Goal: Information Seeking & Learning: Learn about a topic

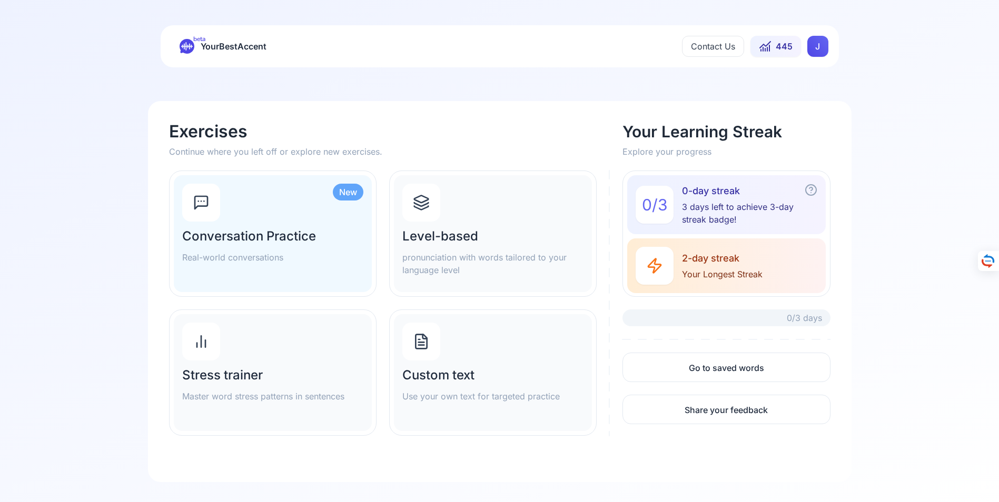
click at [825, 46] on html "beta YourBestAccent Contact Us 445 J Exercises Continue where you left off or e…" at bounding box center [499, 251] width 999 height 502
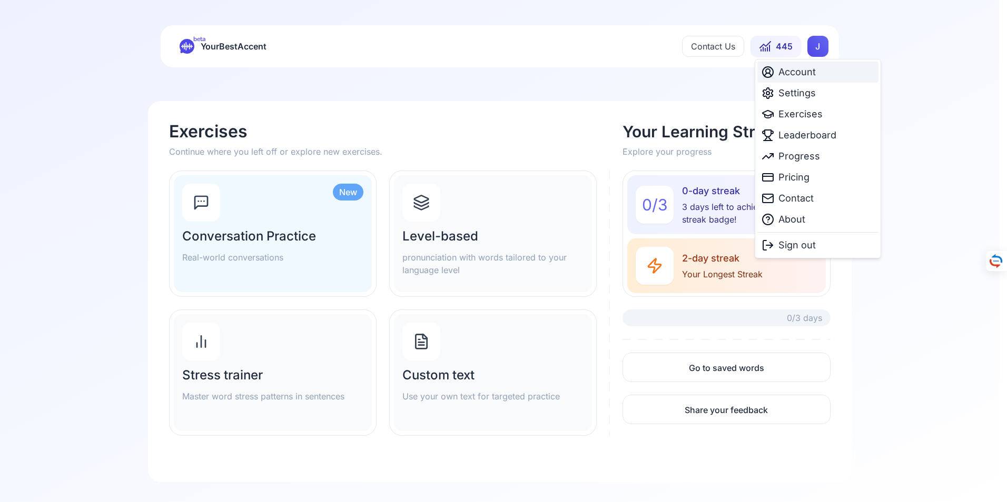
click at [799, 71] on span "Account" at bounding box center [796, 72] width 37 height 15
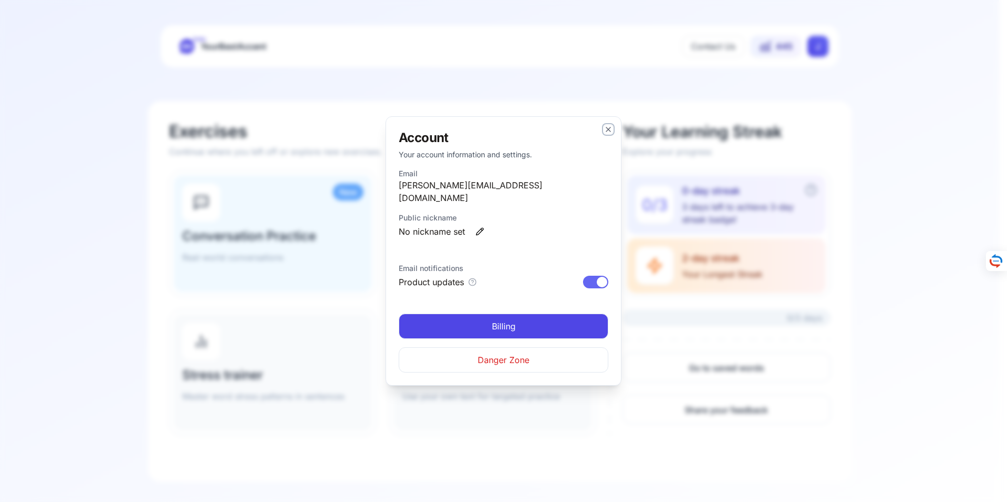
click at [610, 134] on icon "button" at bounding box center [608, 129] width 8 height 8
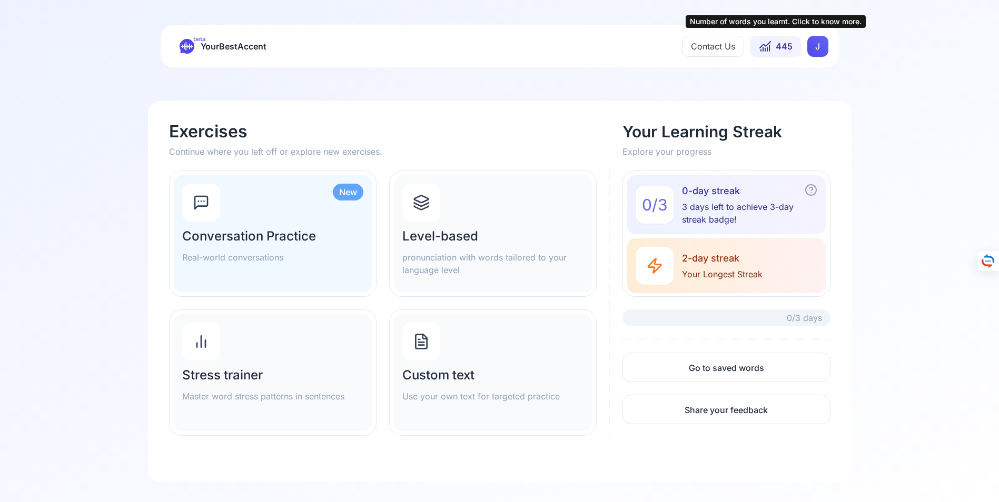
click at [768, 44] on icon at bounding box center [765, 45] width 11 height 6
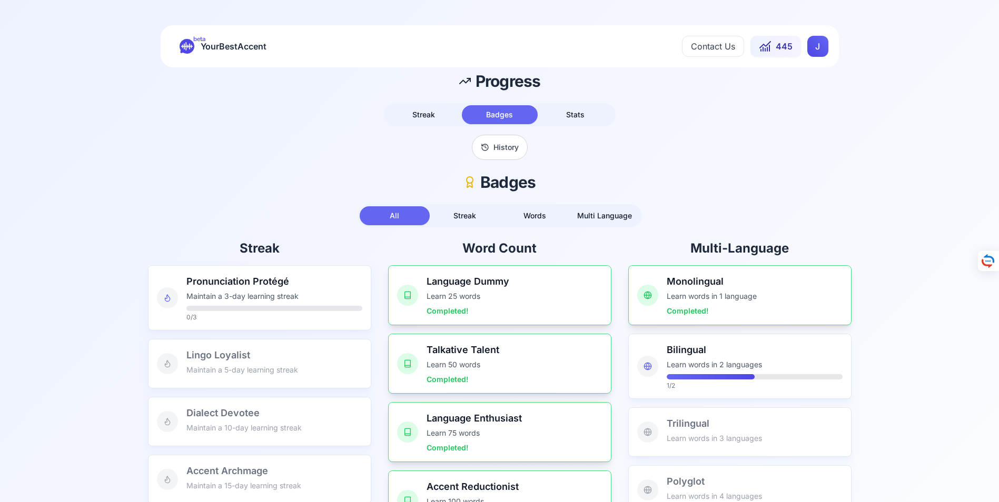
click at [224, 45] on span "YourBestAccent" at bounding box center [234, 46] width 66 height 15
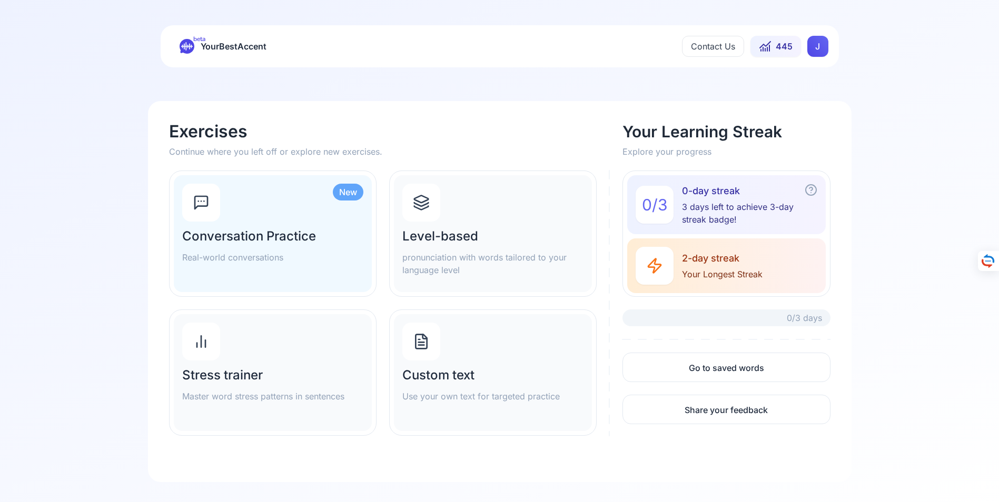
click at [455, 235] on h2 "Level-based" at bounding box center [492, 236] width 181 height 17
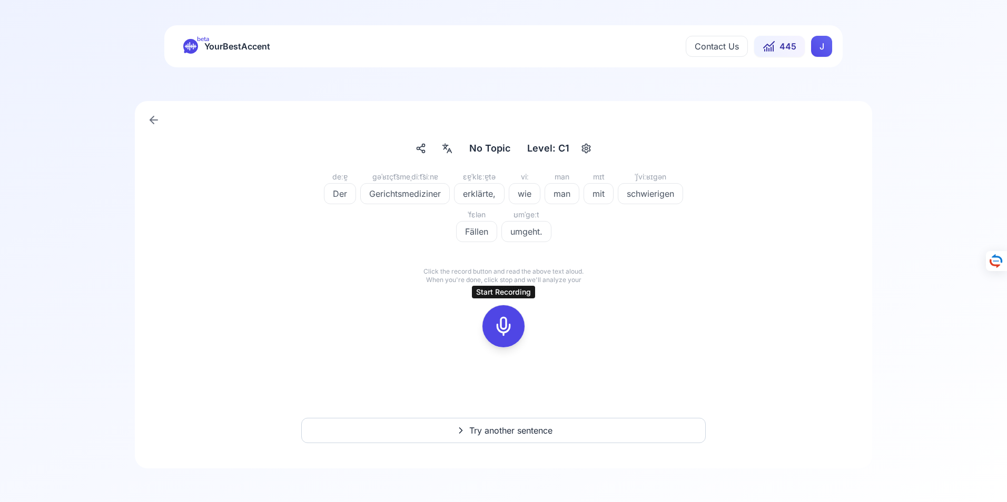
click at [505, 326] on icon at bounding box center [503, 326] width 21 height 21
click at [504, 324] on icon at bounding box center [503, 326] width 21 height 21
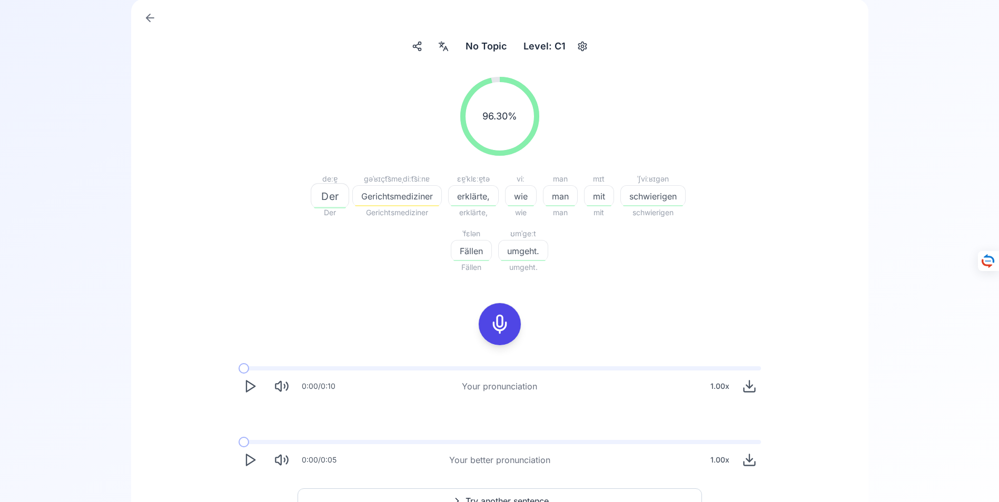
scroll to position [105, 0]
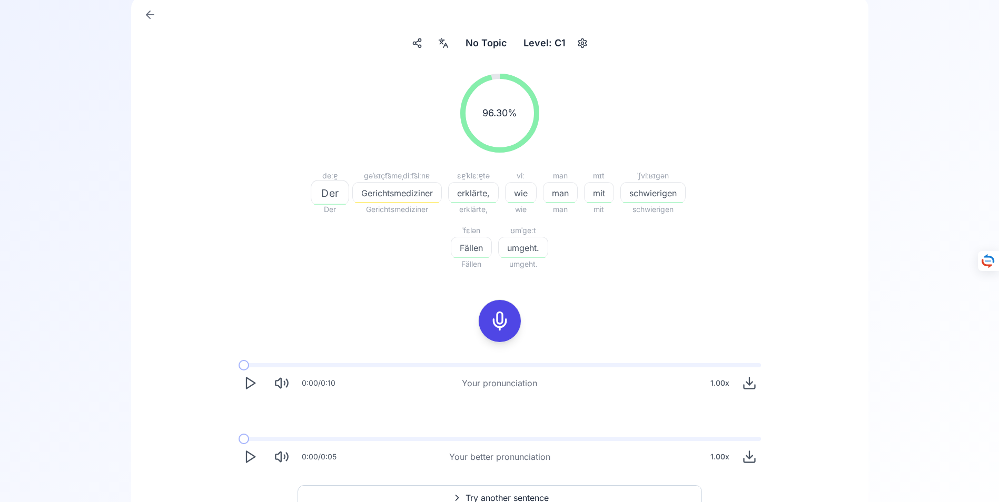
click at [249, 456] on icon "Play" at bounding box center [250, 457] width 15 height 15
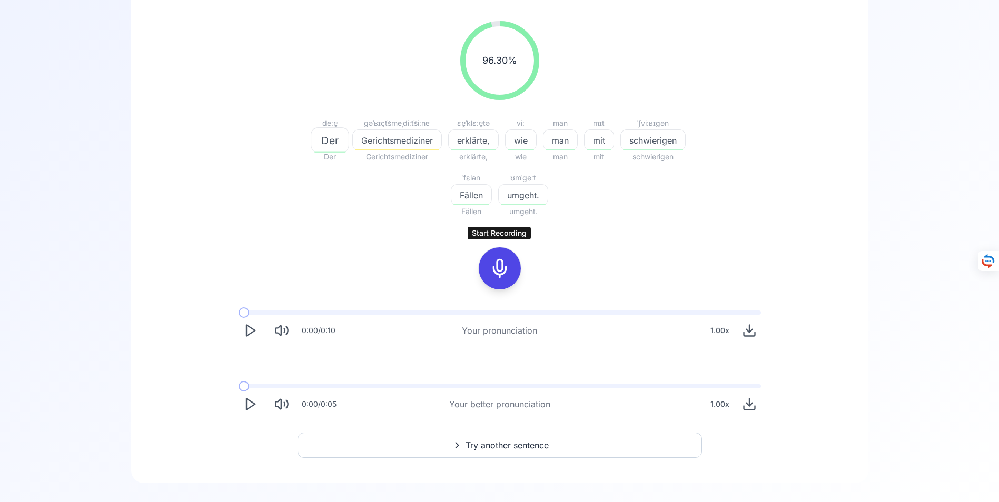
click at [500, 270] on icon at bounding box center [499, 268] width 21 height 21
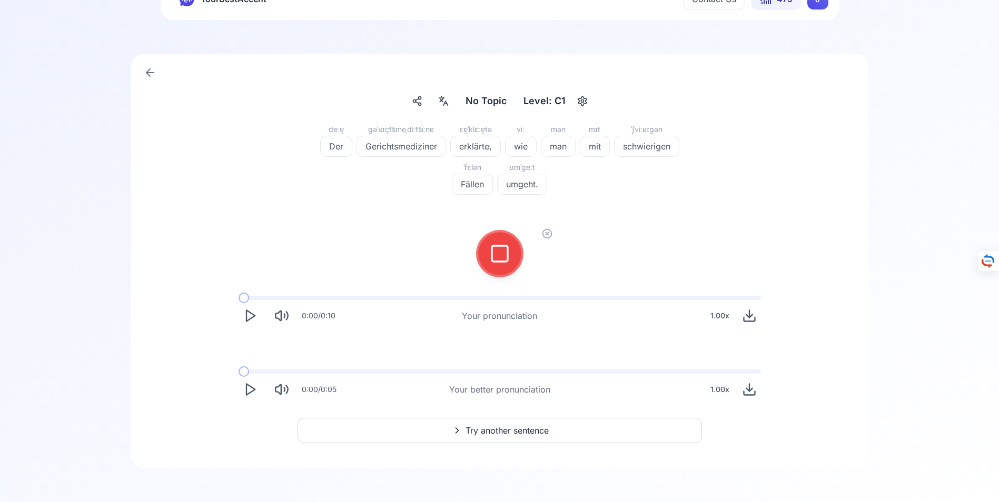
scroll to position [47, 0]
click at [499, 254] on icon at bounding box center [499, 253] width 21 height 21
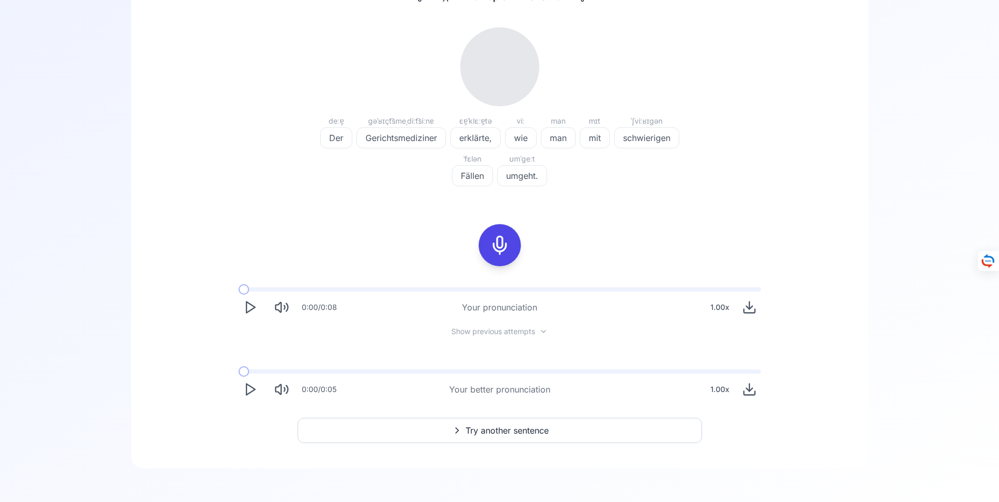
scroll to position [158, 0]
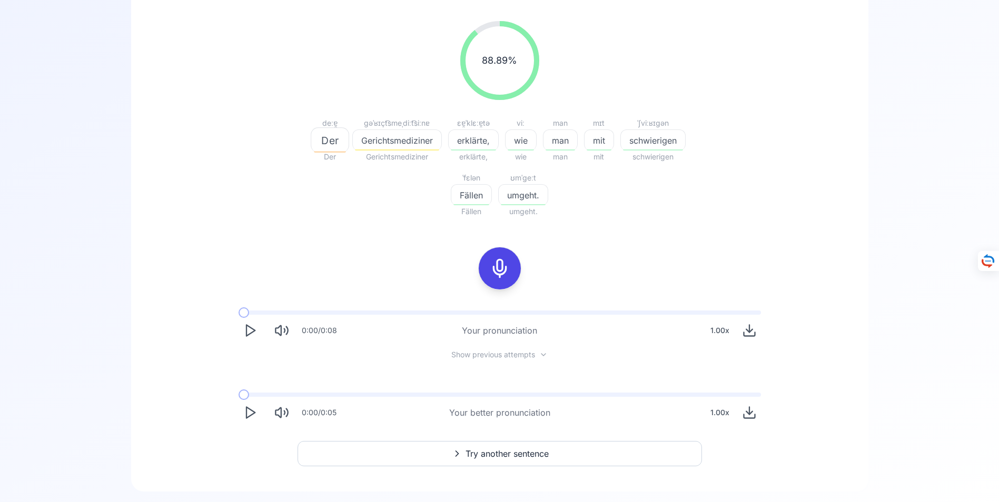
click at [248, 413] on icon "Play" at bounding box center [250, 413] width 15 height 15
click at [491, 456] on span "Try another sentence" at bounding box center [507, 454] width 83 height 13
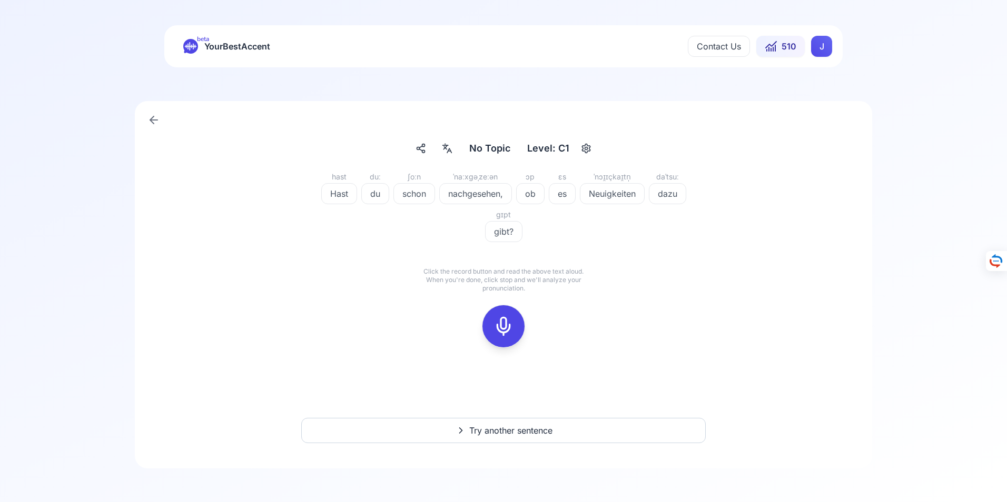
click at [508, 327] on icon at bounding box center [503, 326] width 21 height 21
click at [508, 326] on icon at bounding box center [503, 326] width 21 height 21
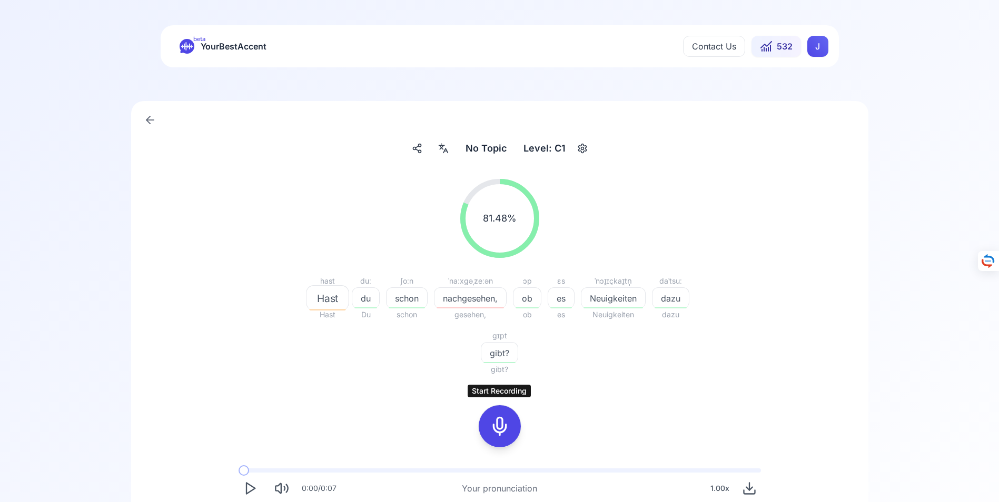
click at [497, 428] on icon at bounding box center [499, 426] width 21 height 21
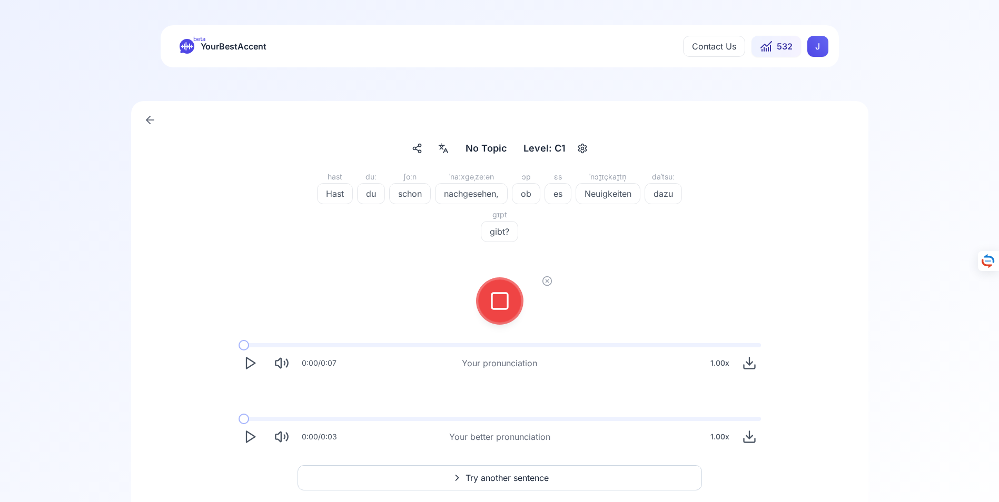
click at [494, 302] on icon at bounding box center [499, 301] width 21 height 21
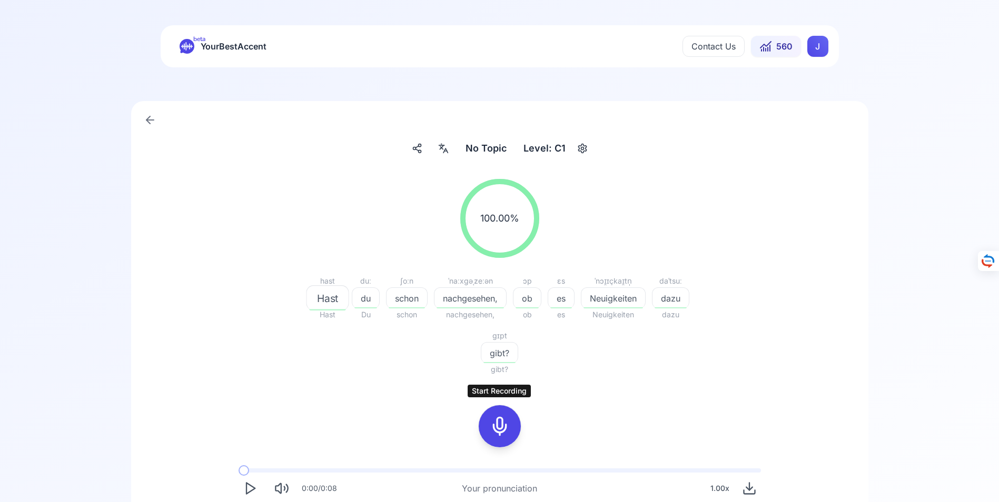
click at [502, 428] on icon at bounding box center [499, 426] width 21 height 21
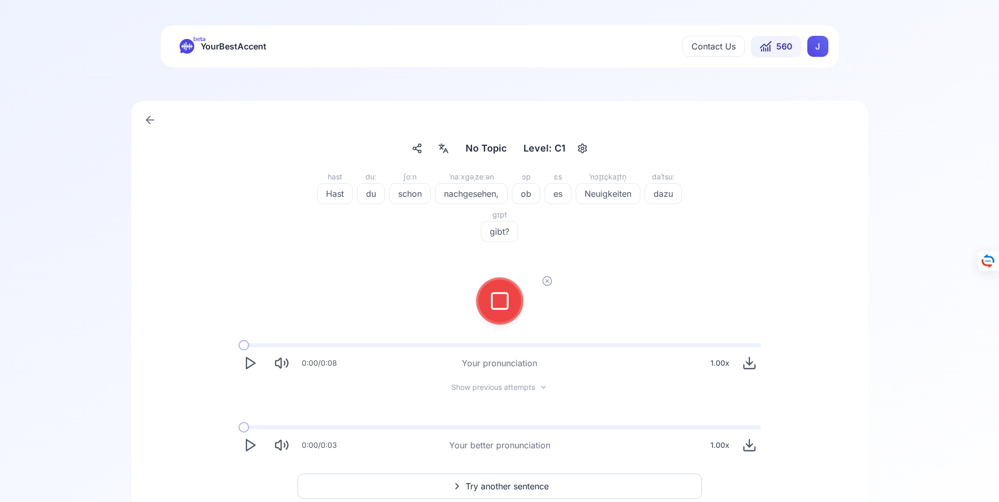
click at [489, 487] on span "Try another sentence" at bounding box center [507, 486] width 83 height 13
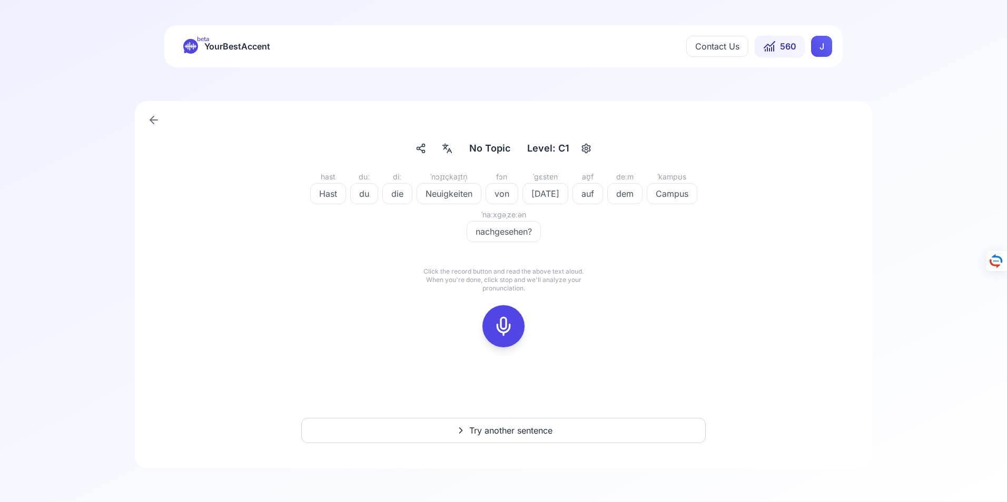
click at [498, 329] on icon at bounding box center [503, 326] width 21 height 21
click at [504, 334] on rect at bounding box center [504, 327] width 16 height 16
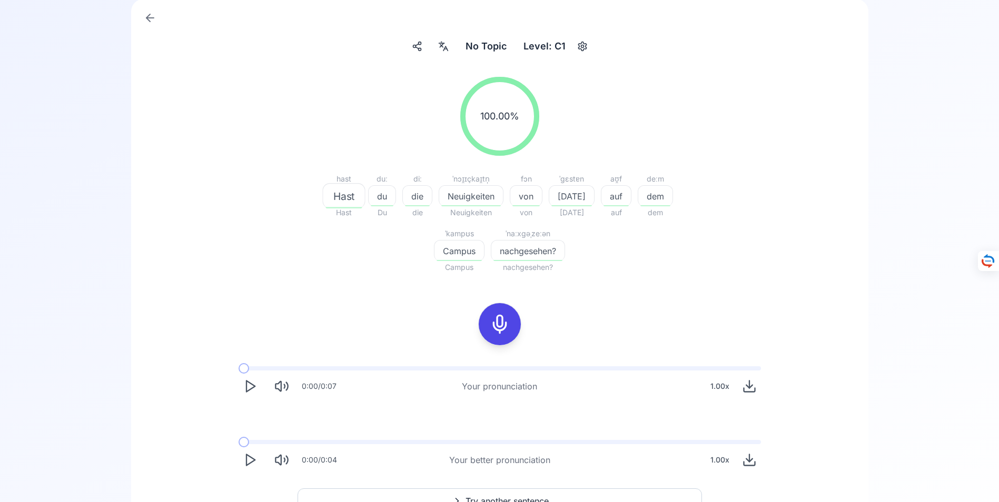
scroll to position [105, 0]
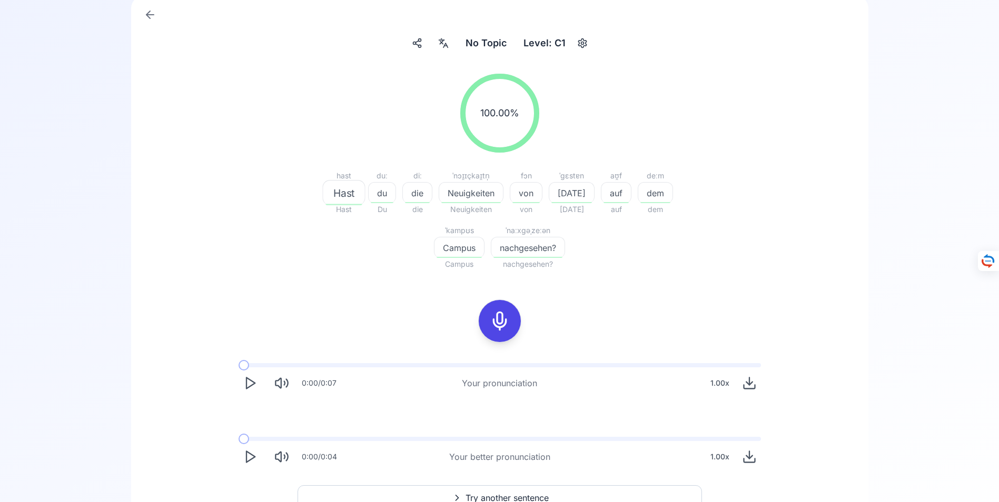
click at [250, 457] on icon "Play" at bounding box center [250, 457] width 15 height 15
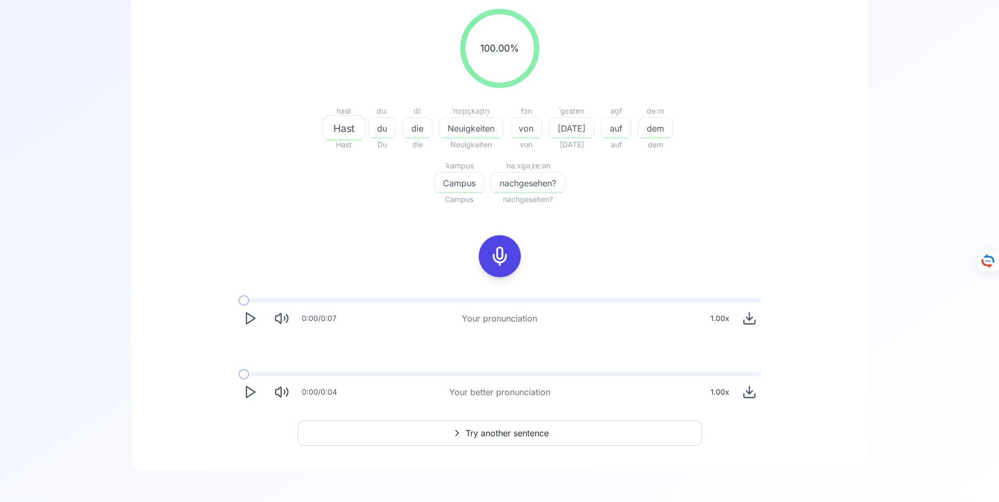
scroll to position [173, 0]
click at [494, 428] on span "Try another sentence" at bounding box center [507, 431] width 83 height 13
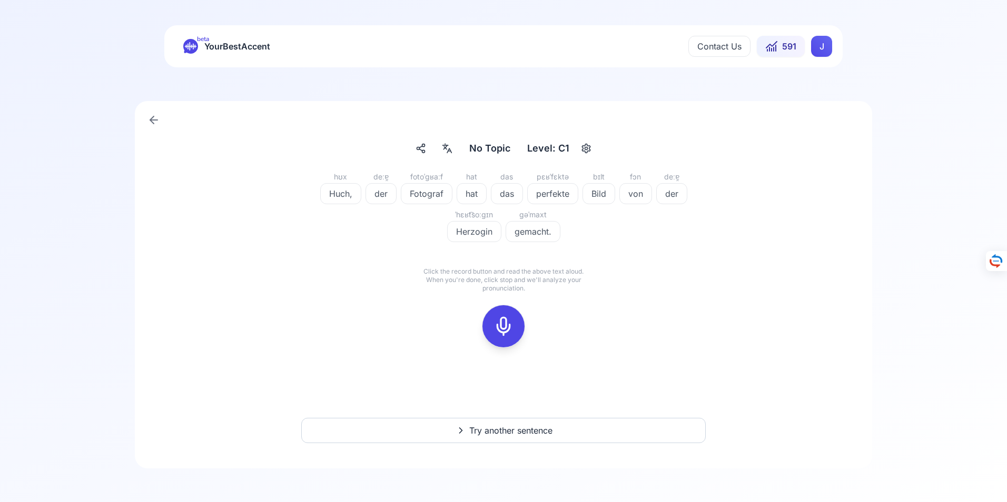
click at [507, 327] on icon at bounding box center [503, 326] width 21 height 21
click at [501, 330] on icon at bounding box center [503, 326] width 21 height 21
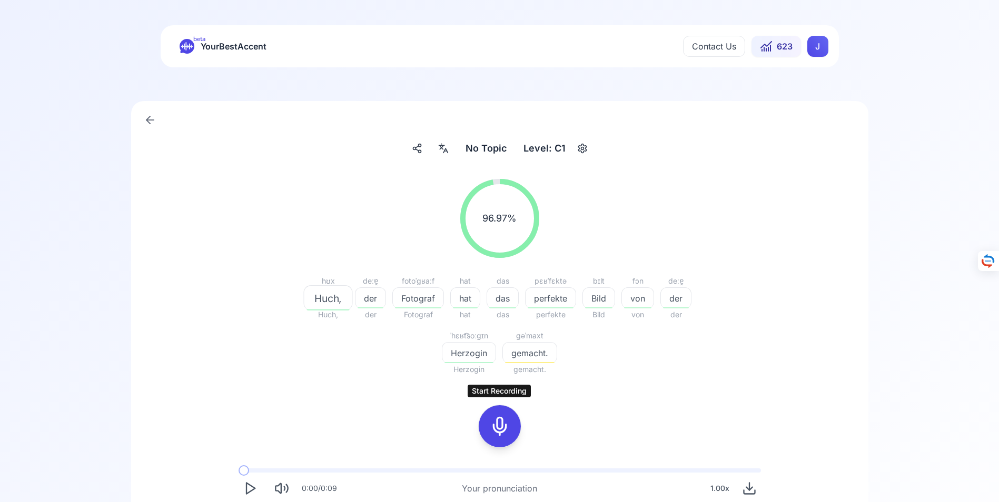
click at [501, 429] on icon at bounding box center [499, 426] width 21 height 21
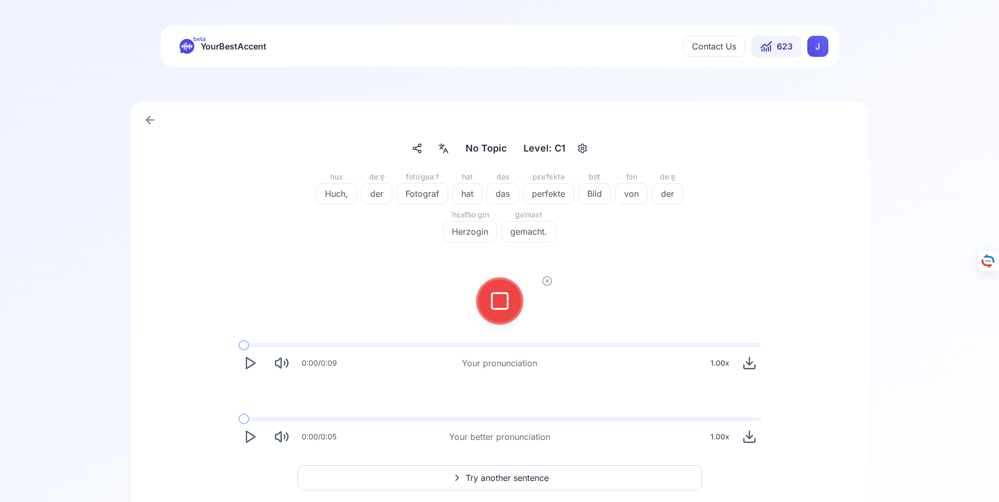
click at [495, 295] on icon at bounding box center [499, 301] width 21 height 21
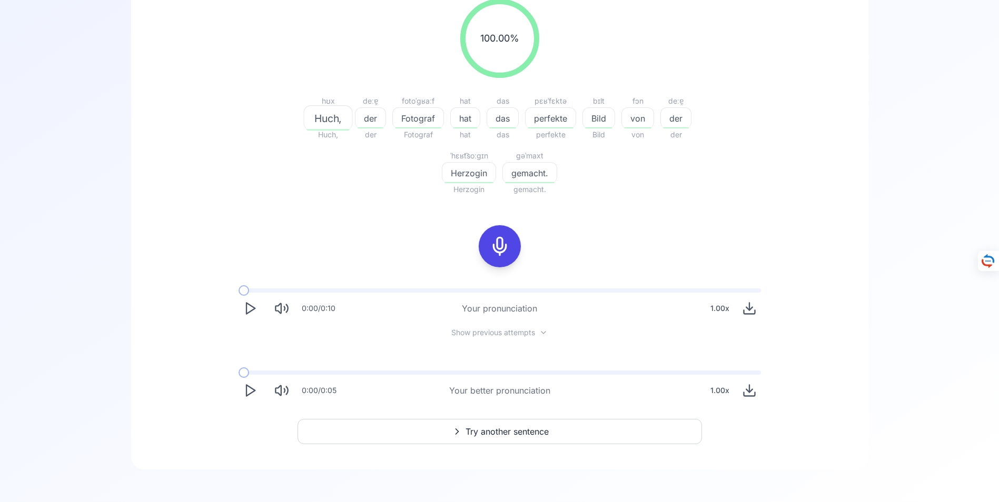
scroll to position [181, 0]
click at [250, 390] on icon "Play" at bounding box center [250, 389] width 15 height 15
click at [497, 430] on span "Try another sentence" at bounding box center [507, 431] width 83 height 13
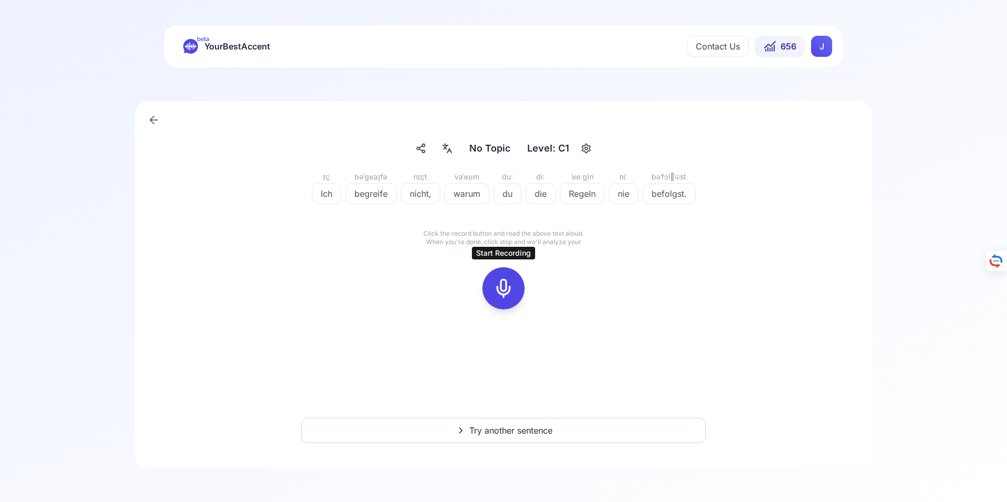
click at [502, 287] on icon at bounding box center [503, 288] width 21 height 21
click at [499, 289] on icon at bounding box center [503, 288] width 21 height 21
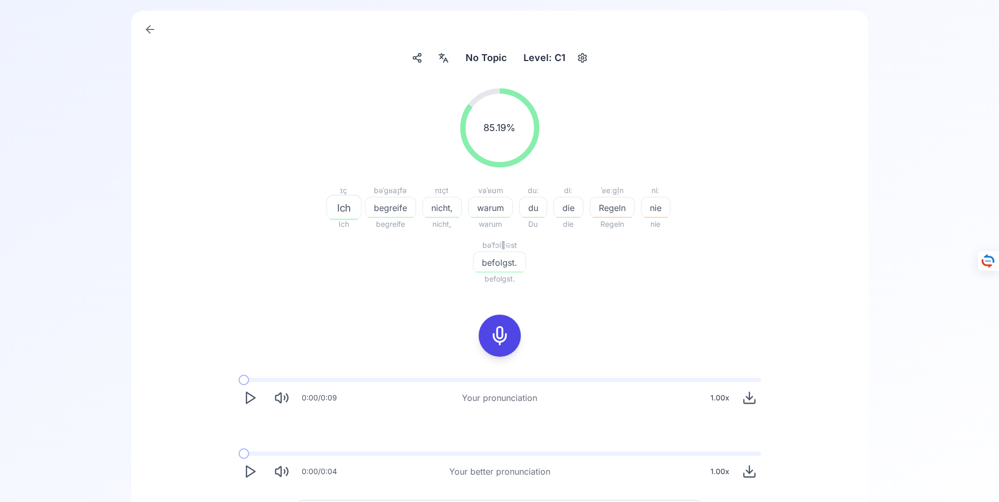
scroll to position [105, 0]
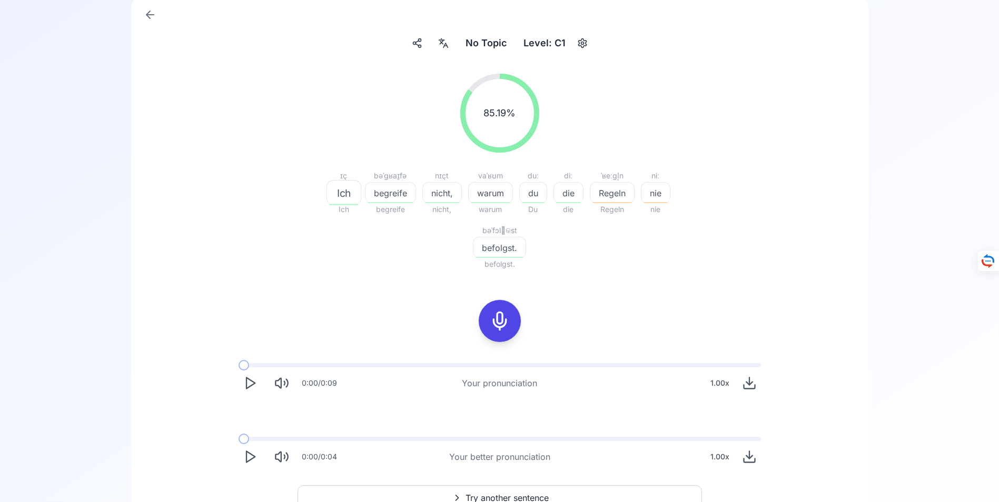
click at [252, 455] on polygon "Play" at bounding box center [250, 457] width 8 height 11
click at [501, 324] on icon at bounding box center [499, 321] width 21 height 21
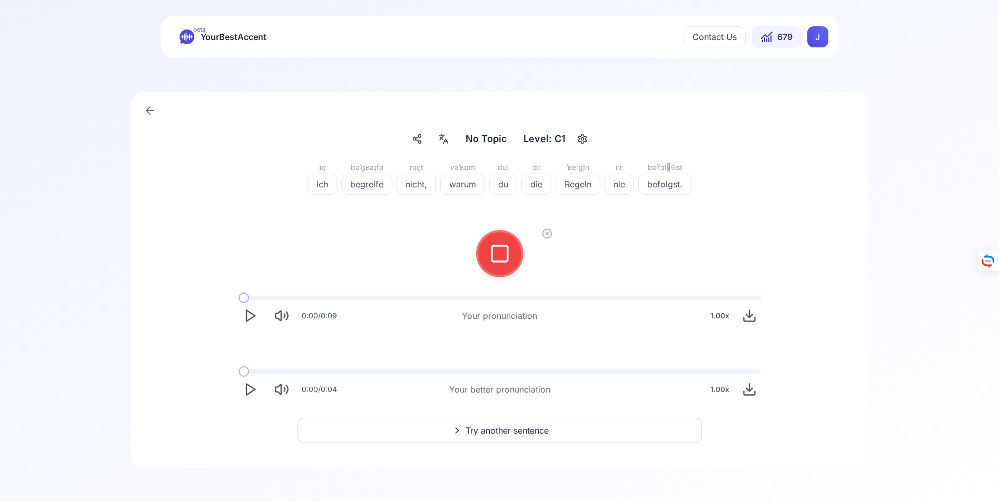
scroll to position [9, 0]
click at [498, 253] on icon at bounding box center [499, 253] width 21 height 21
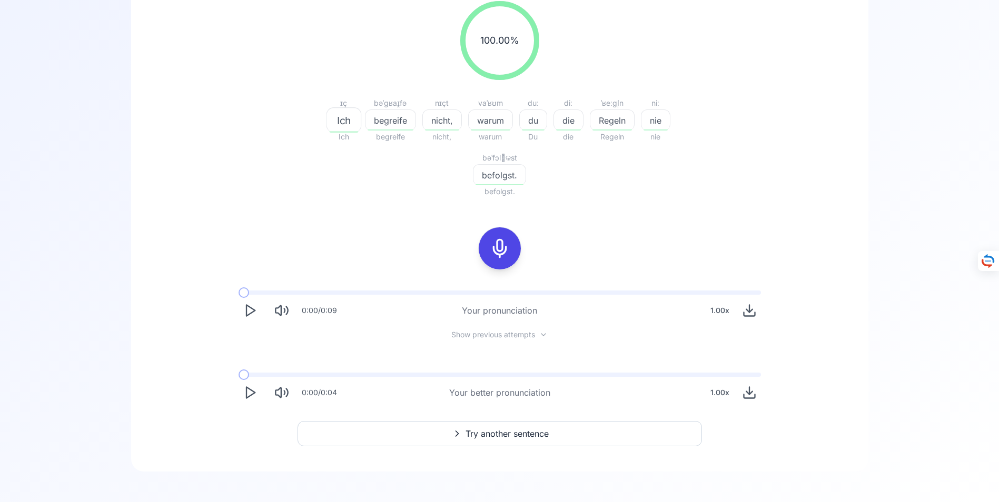
scroll to position [181, 0]
click at [500, 430] on span "Try another sentence" at bounding box center [507, 431] width 83 height 13
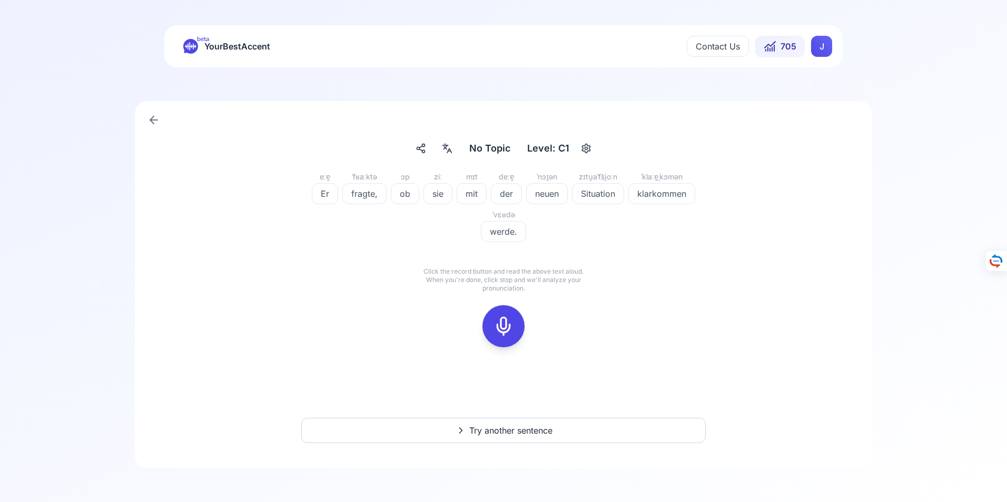
click at [509, 329] on icon at bounding box center [503, 326] width 21 height 21
click at [499, 331] on icon at bounding box center [503, 326] width 21 height 21
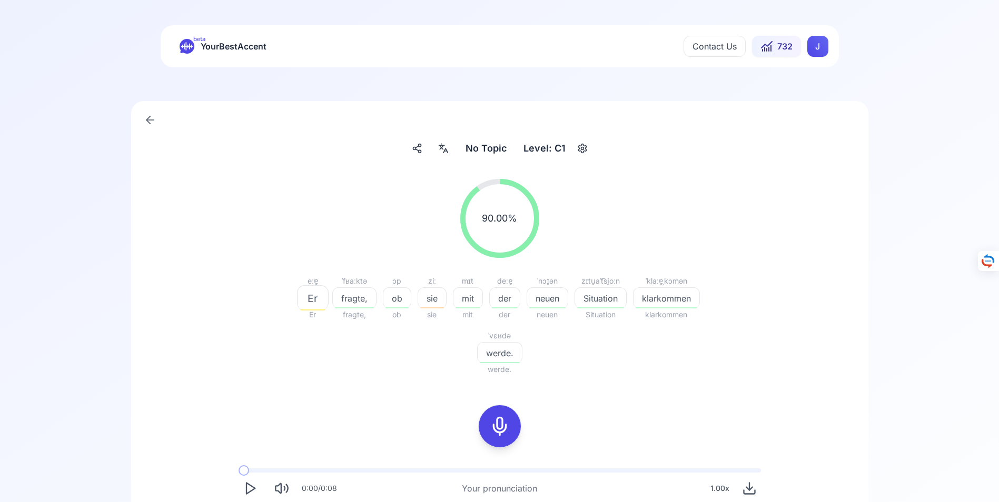
scroll to position [53, 0]
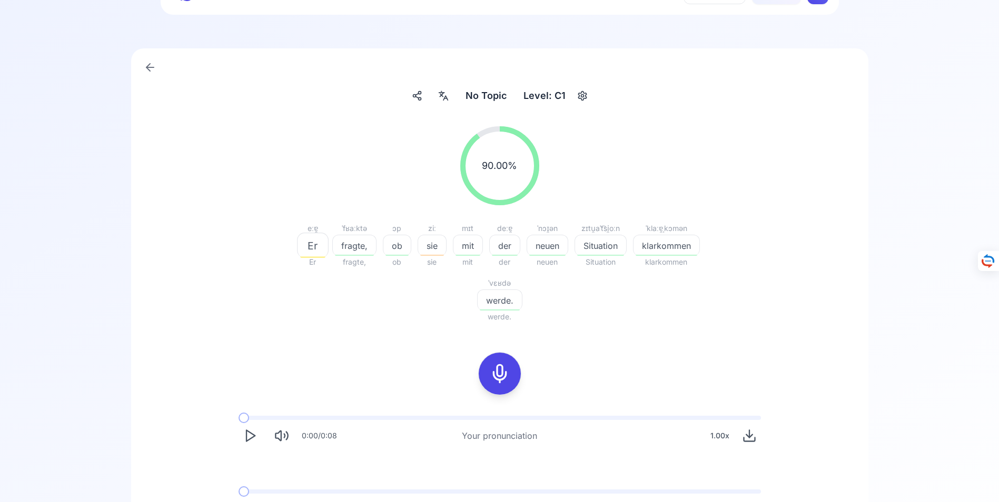
click at [151, 64] on icon at bounding box center [150, 67] width 13 height 13
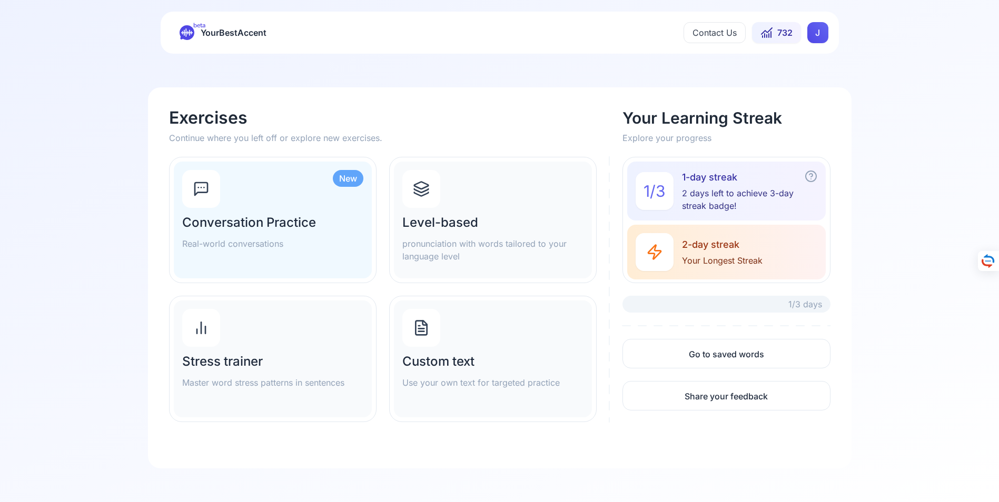
scroll to position [14, 0]
click at [814, 174] on icon "button" at bounding box center [811, 176] width 13 height 13
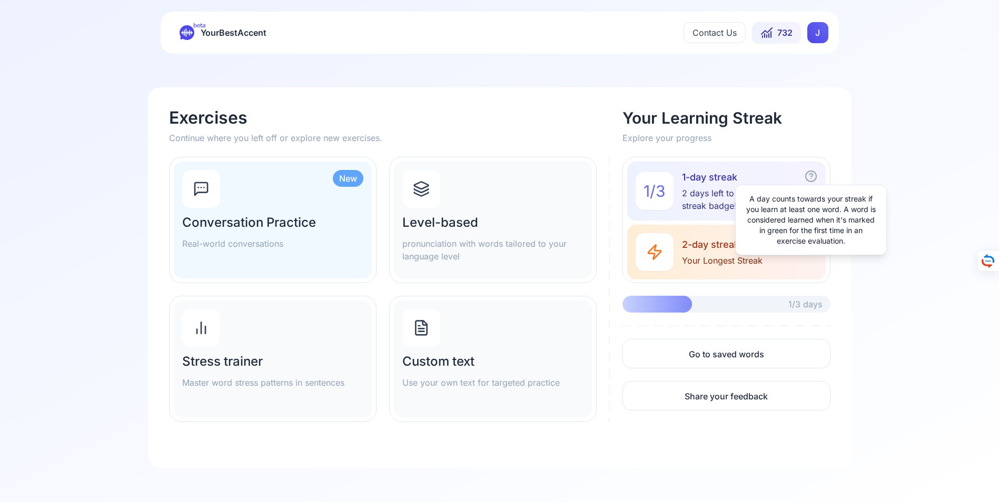
click at [254, 226] on h2 "Conversation Practice" at bounding box center [272, 222] width 181 height 17
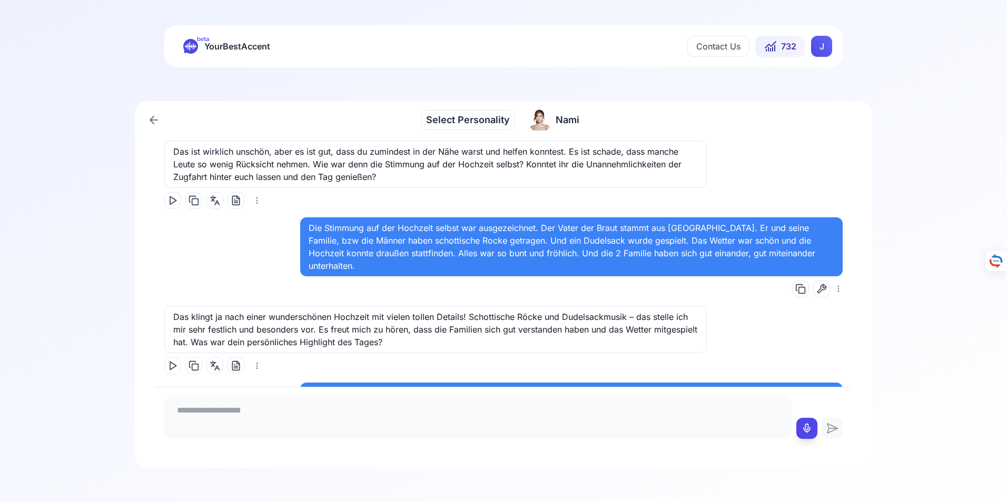
scroll to position [7806, 0]
